Goal: Check status: Check status

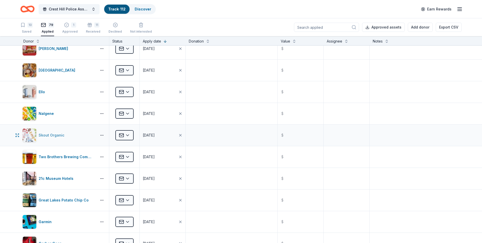
scroll to position [458, 0]
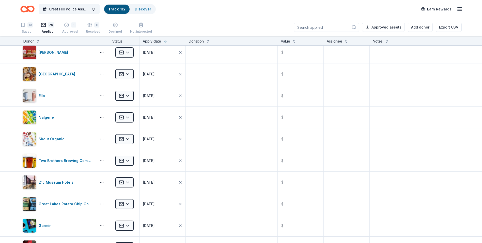
click at [72, 33] on div "Approved" at bounding box center [70, 31] width 16 height 4
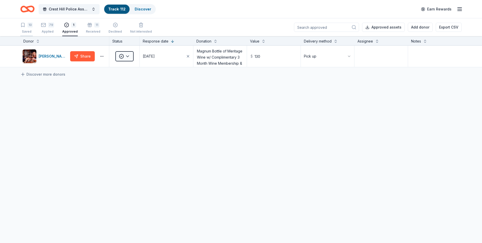
click at [22, 28] on div "10 Saved" at bounding box center [26, 27] width 12 height 11
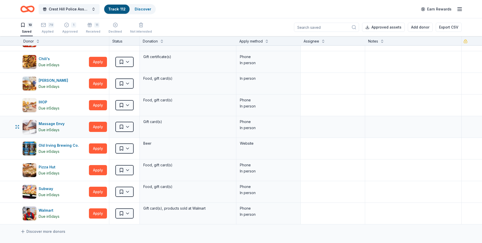
scroll to position [51, 0]
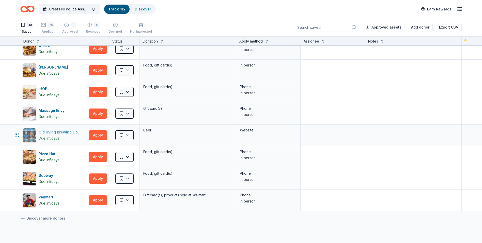
click at [49, 134] on div "Old Irving Brewing Co." at bounding box center [60, 132] width 42 height 6
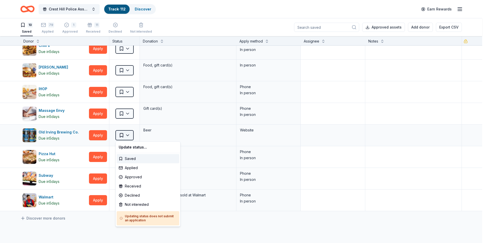
click at [129, 137] on html "Crest Hill Police Association 15th Annual Golf Outing Fundraiser Track · 112 Di…" at bounding box center [243, 121] width 486 height 243
click at [137, 202] on div "Not interested" at bounding box center [148, 204] width 63 height 9
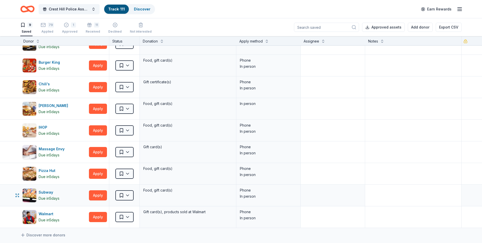
scroll to position [0, 0]
